Goal: Transaction & Acquisition: Purchase product/service

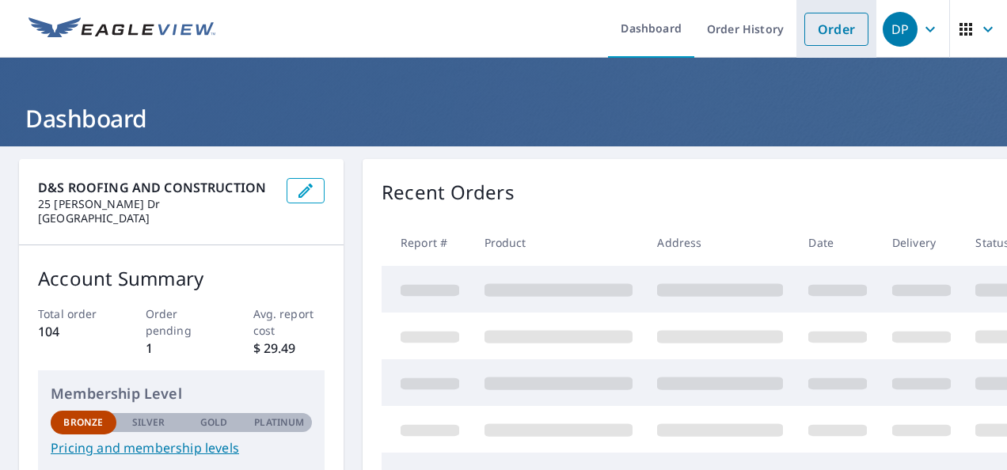
click at [822, 35] on link "Order" at bounding box center [837, 29] width 64 height 33
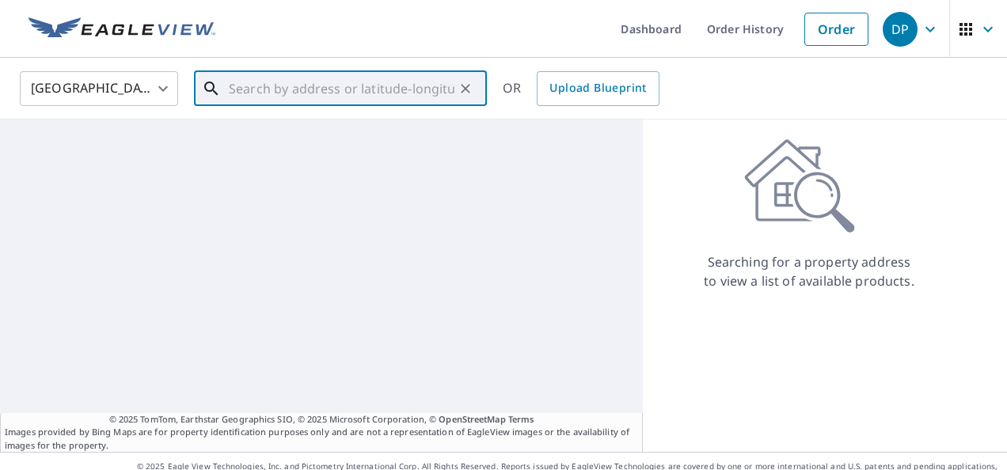
click at [244, 87] on input "text" at bounding box center [342, 89] width 226 height 44
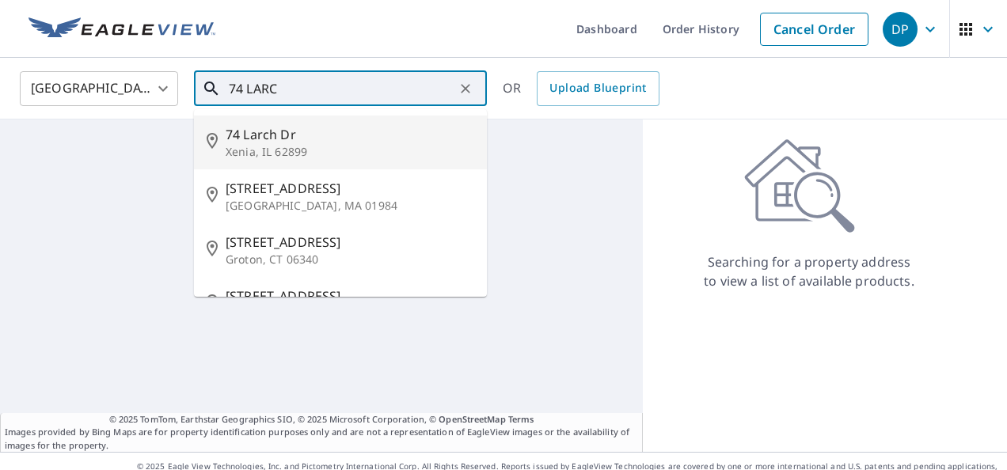
click at [265, 147] on p "Xenia, IL 62899" at bounding box center [350, 152] width 249 height 16
type input "[STREET_ADDRESS][PERSON_NAME]"
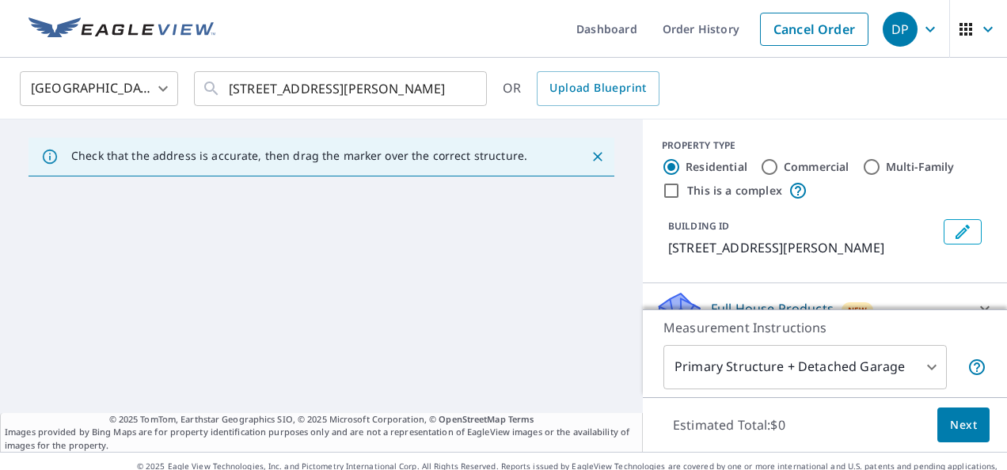
click at [593, 154] on icon "Close" at bounding box center [598, 157] width 10 height 10
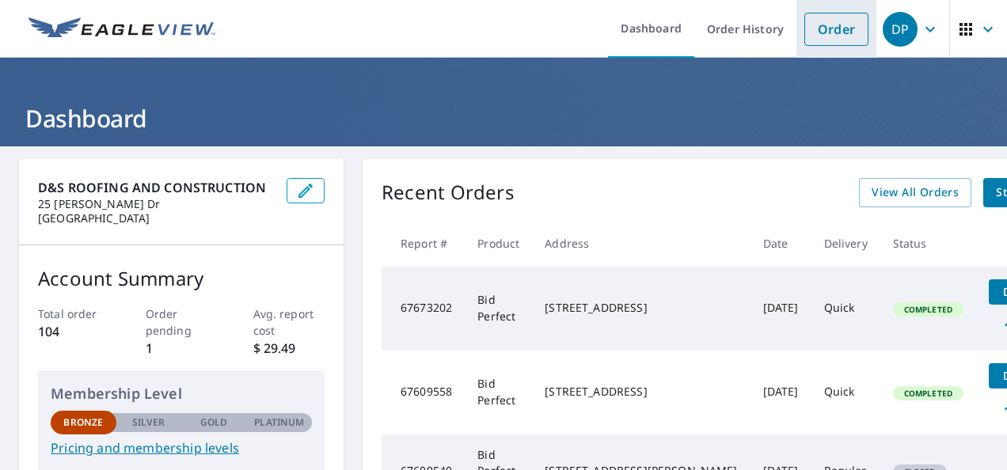
click at [821, 32] on link "Order" at bounding box center [837, 29] width 64 height 33
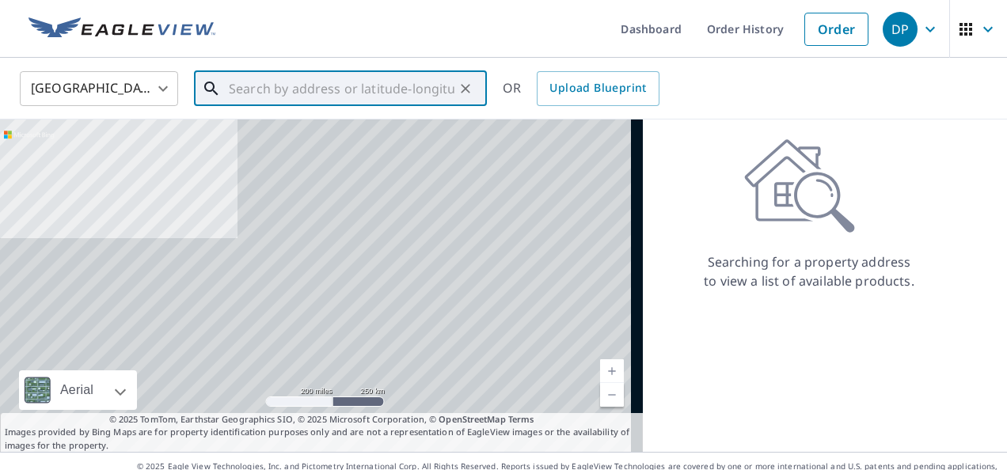
click at [281, 91] on input "text" at bounding box center [342, 89] width 226 height 44
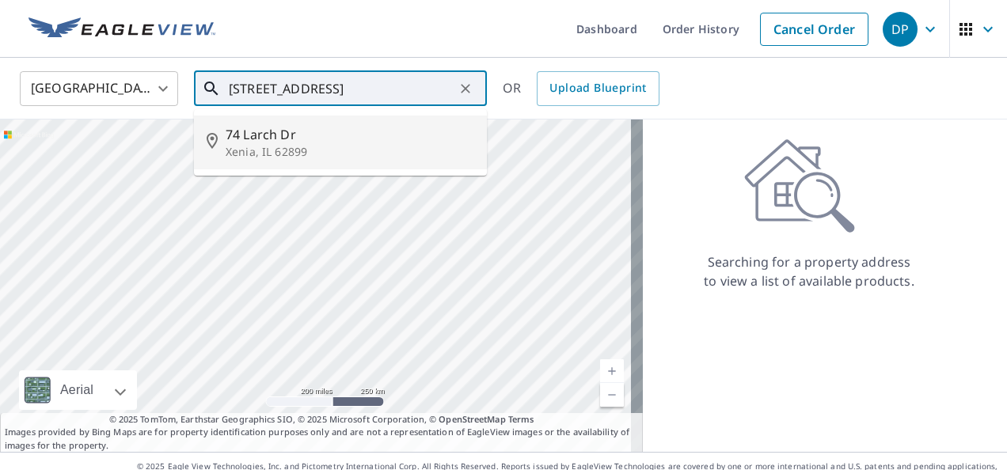
click at [260, 150] on p "Xenia, IL 62899" at bounding box center [350, 152] width 249 height 16
type input "[STREET_ADDRESS][PERSON_NAME]"
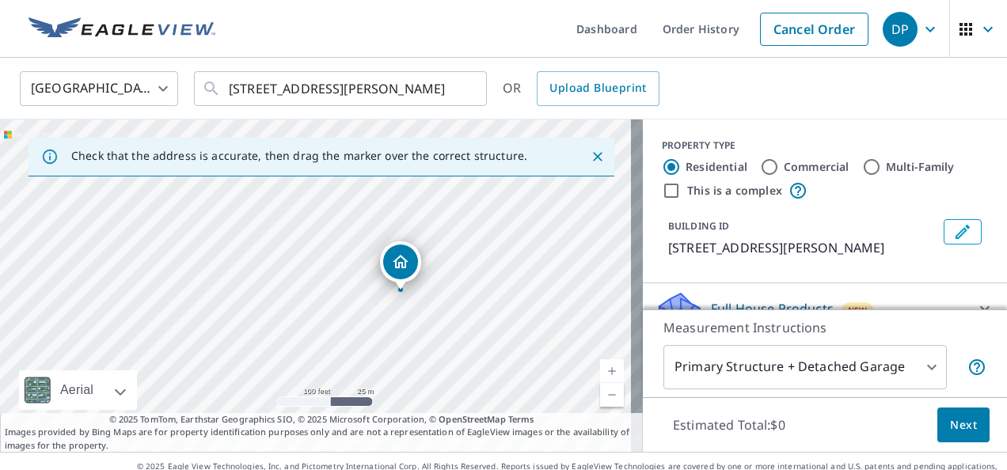
drag, startPoint x: 322, startPoint y: 303, endPoint x: 459, endPoint y: 231, distance: 154.5
click at [459, 231] on div "[STREET_ADDRESS][PERSON_NAME]" at bounding box center [321, 286] width 643 height 333
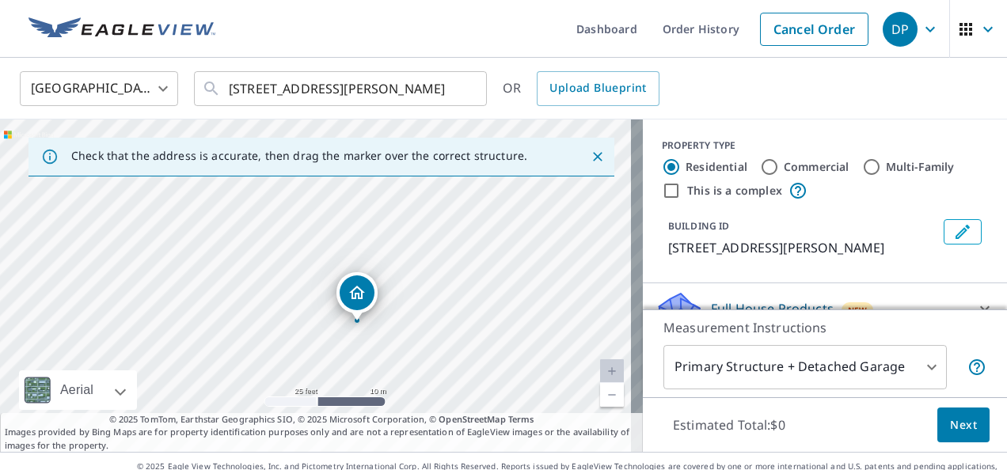
click at [420, 318] on div "[STREET_ADDRESS][PERSON_NAME]" at bounding box center [321, 286] width 643 height 333
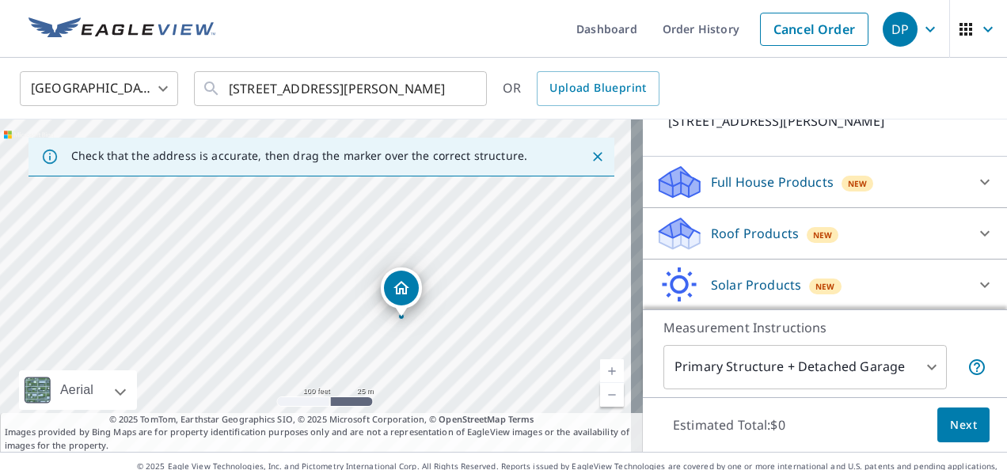
scroll to position [130, 0]
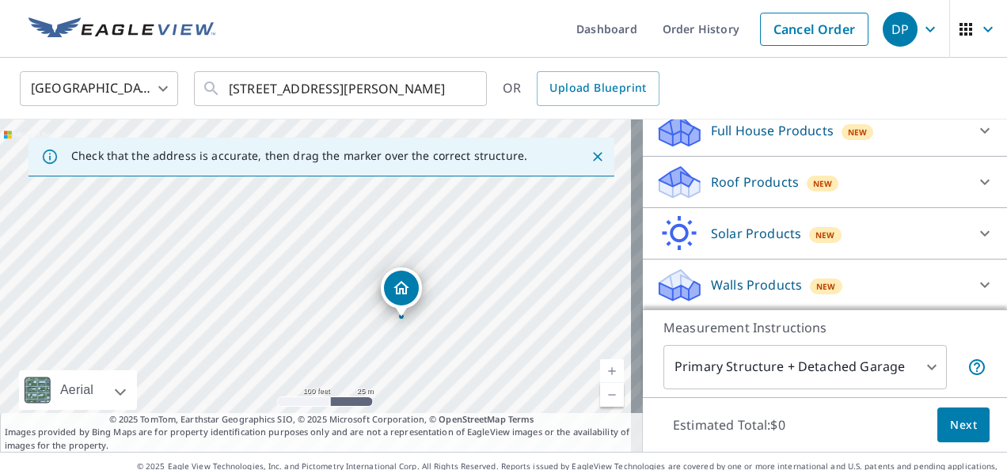
click at [727, 181] on p "Roof Products" at bounding box center [755, 182] width 88 height 19
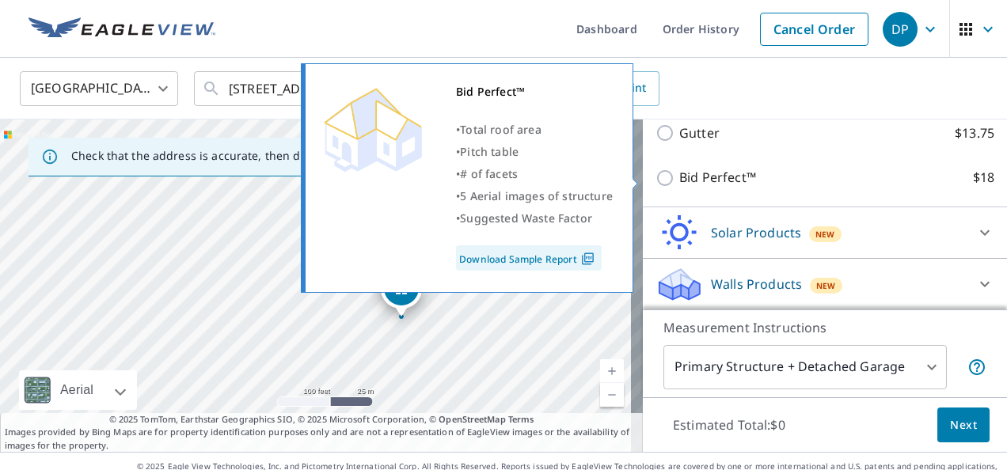
click at [659, 179] on input "Bid Perfect™ $18" at bounding box center [668, 178] width 24 height 19
checkbox input "true"
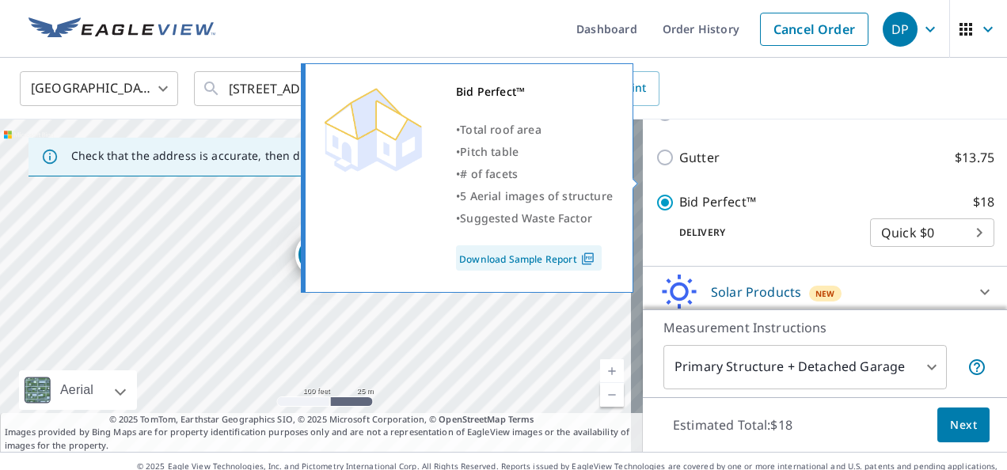
scroll to position [337, 0]
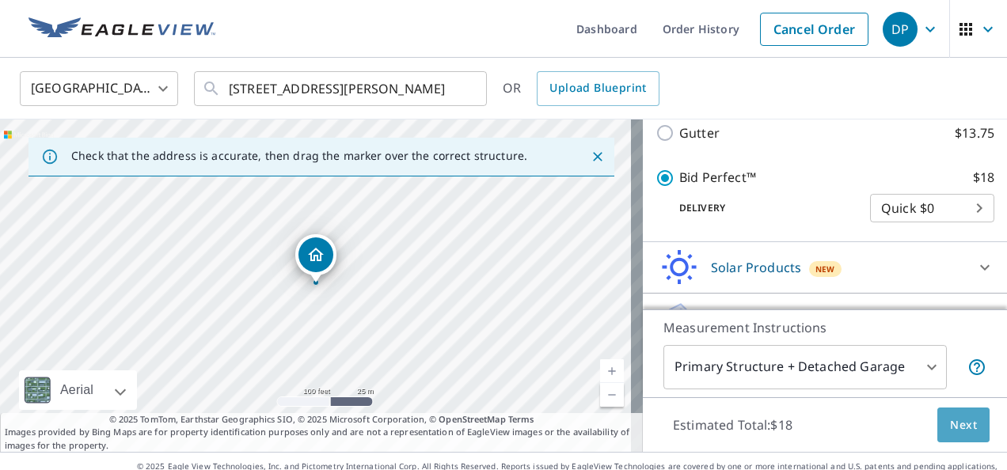
click at [952, 431] on span "Next" at bounding box center [963, 426] width 27 height 20
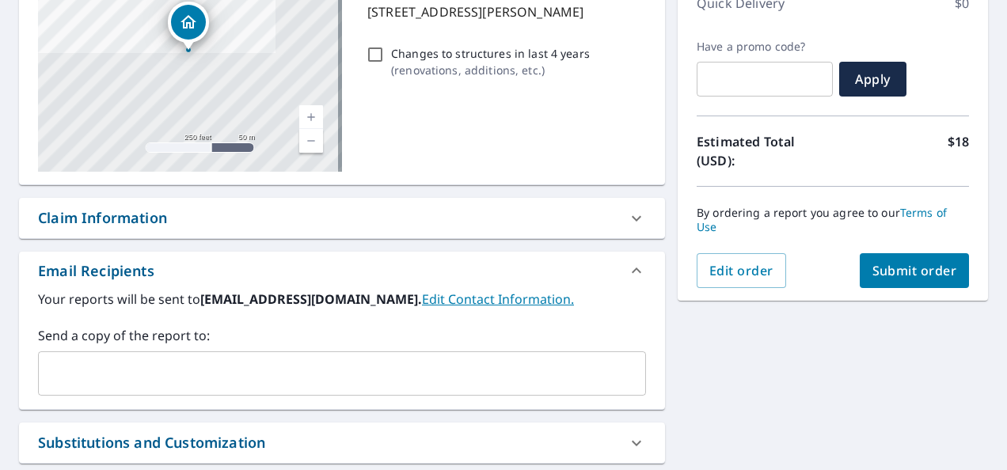
scroll to position [317, 0]
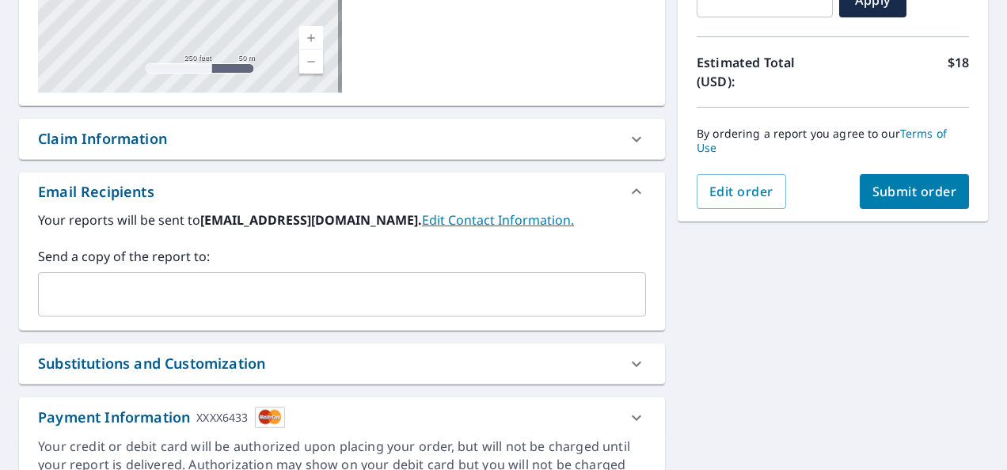
click at [98, 276] on div "​" at bounding box center [342, 294] width 608 height 44
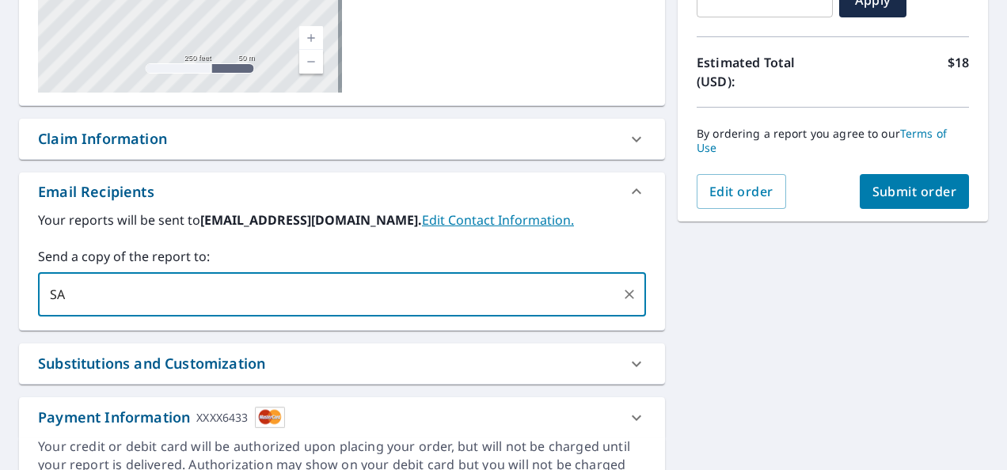
type input "S"
type input "[EMAIL_ADDRESS][DOMAIN_NAME]"
click at [905, 194] on span "Submit order" at bounding box center [915, 191] width 85 height 17
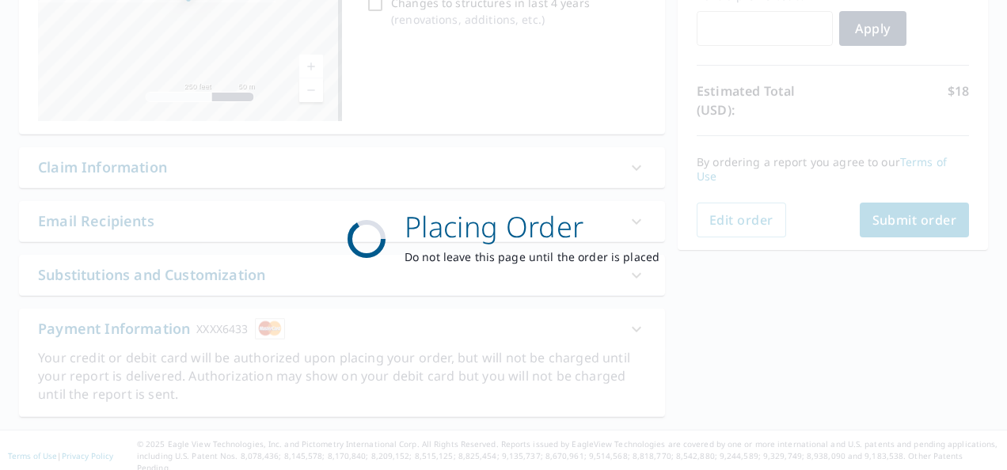
scroll to position [286, 0]
